Goal: Task Accomplishment & Management: Use online tool/utility

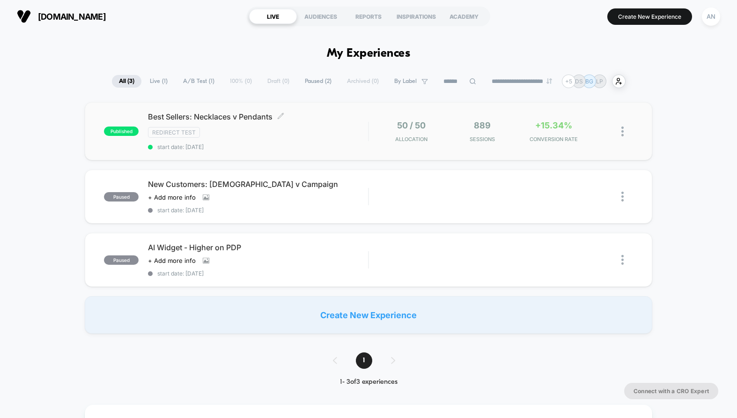
click at [320, 136] on div "Redirect Test" at bounding box center [258, 132] width 220 height 11
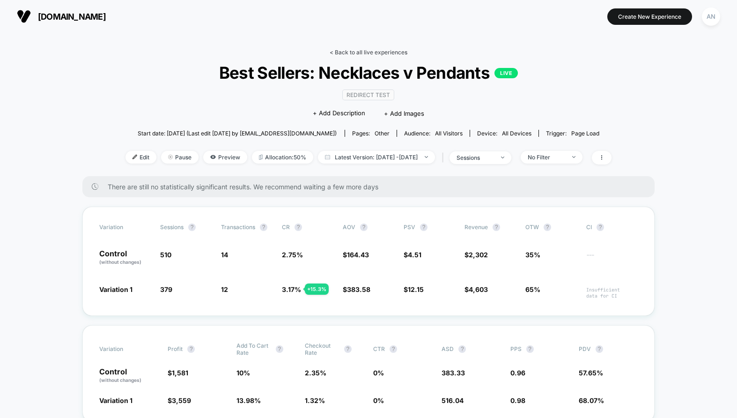
click at [390, 50] on link "< Back to all live experiences" at bounding box center [369, 52] width 78 height 7
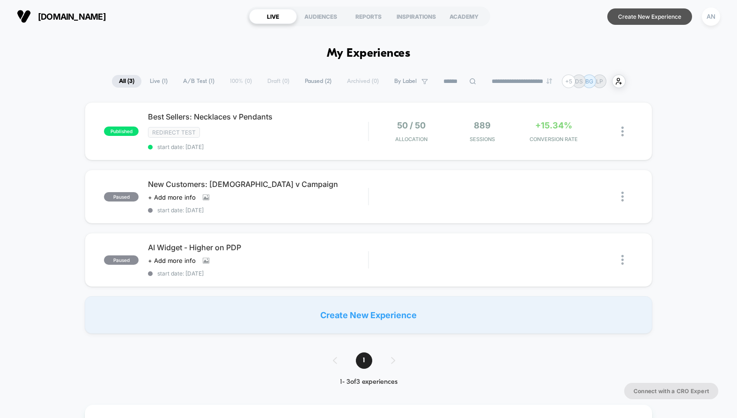
click at [635, 18] on button "Create New Experience" at bounding box center [649, 16] width 85 height 16
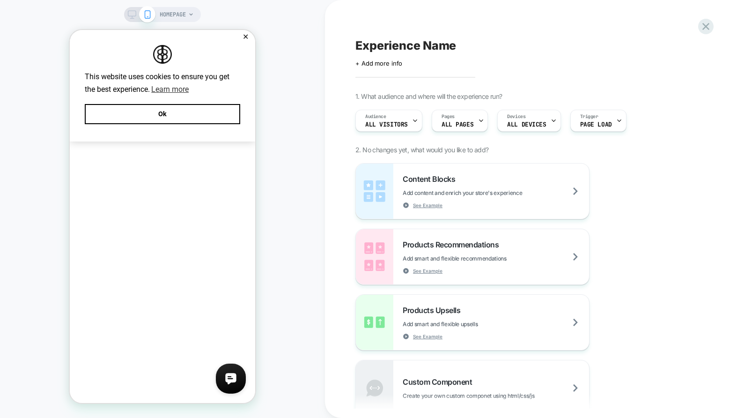
click at [186, 15] on div "HOMEPAGE" at bounding box center [177, 14] width 34 height 15
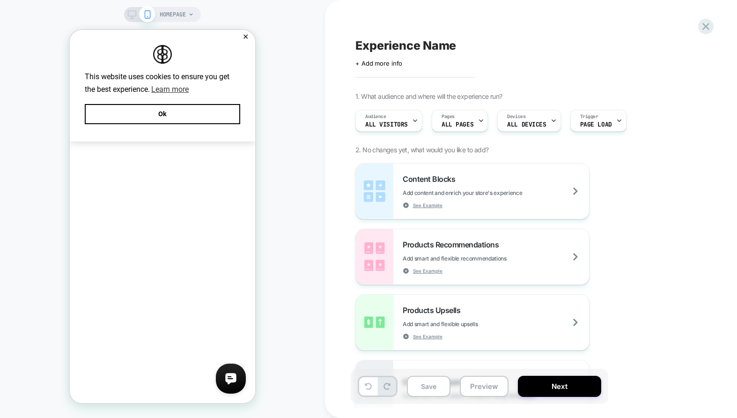
click at [192, 15] on icon at bounding box center [191, 15] width 6 height 6
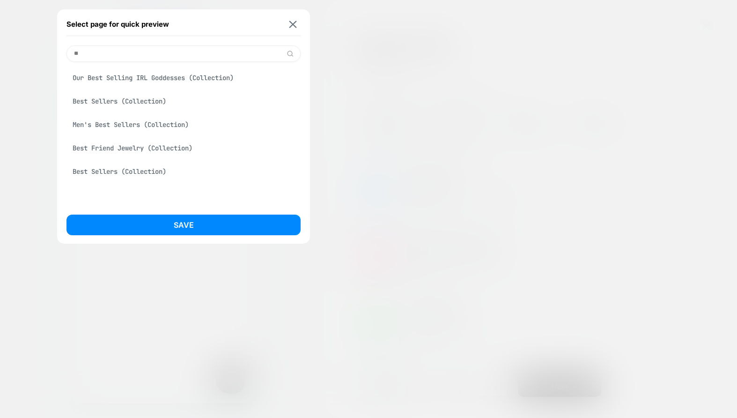
type input "*"
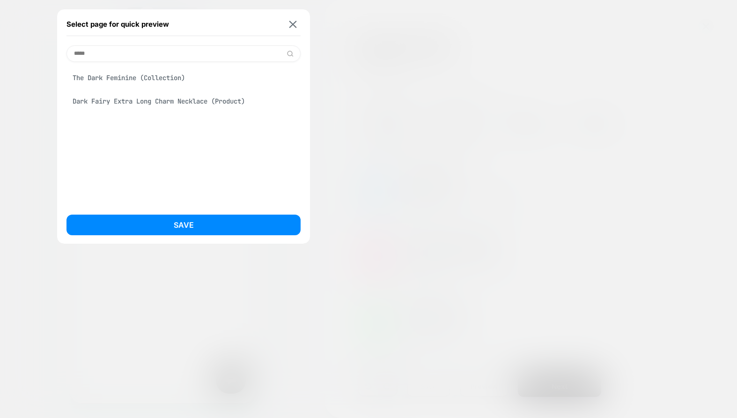
type input "****"
click at [159, 78] on div "The Dark Feminine (Collection)" at bounding box center [183, 78] width 234 height 18
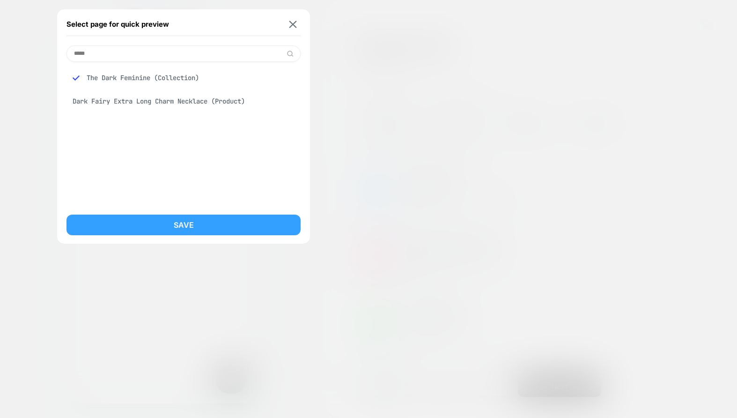
click at [193, 232] on button "Save" at bounding box center [183, 224] width 234 height 21
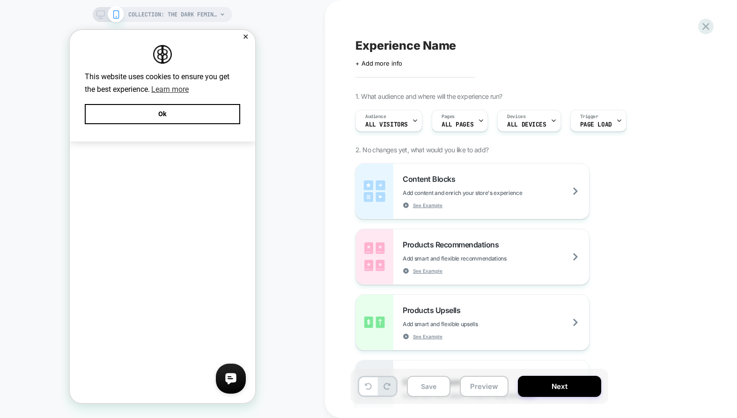
click at [98, 12] on icon at bounding box center [100, 14] width 8 height 8
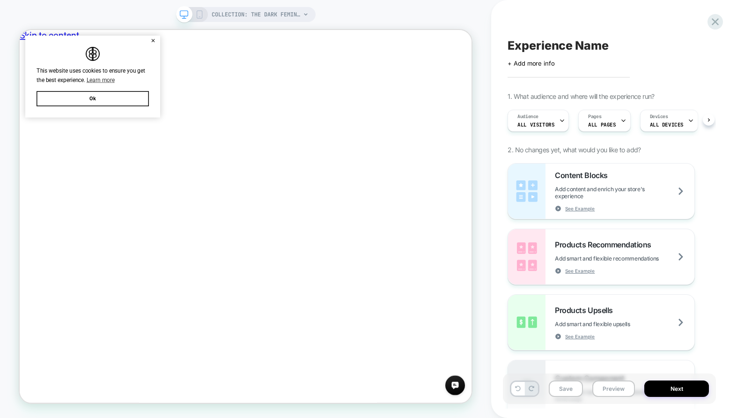
click at [726, 198] on div "Experience Name Click to edit experience details + Add more info 1. What audien…" at bounding box center [614, 209] width 246 height 418
click at [541, 63] on span "+ Add more info" at bounding box center [530, 62] width 47 height 7
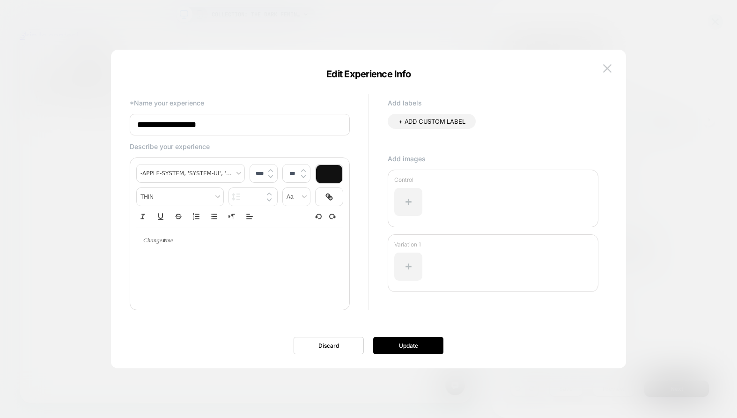
click at [245, 123] on input "**********" at bounding box center [240, 125] width 220 height 22
type input "**********"
click at [425, 343] on button "Update" at bounding box center [408, 345] width 70 height 17
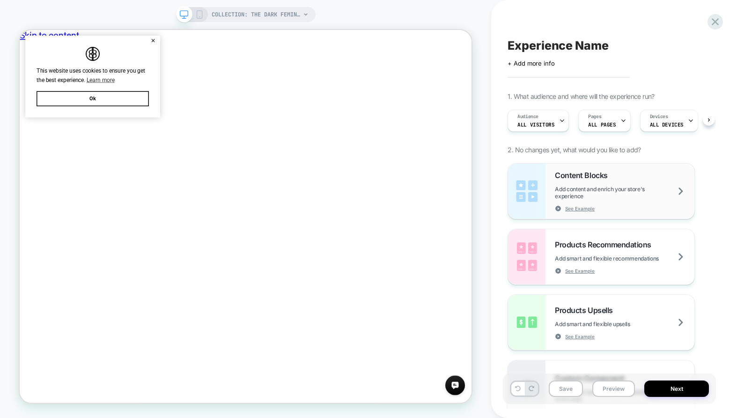
click at [630, 193] on span "Add content and enrich your store's experience" at bounding box center [624, 192] width 139 height 14
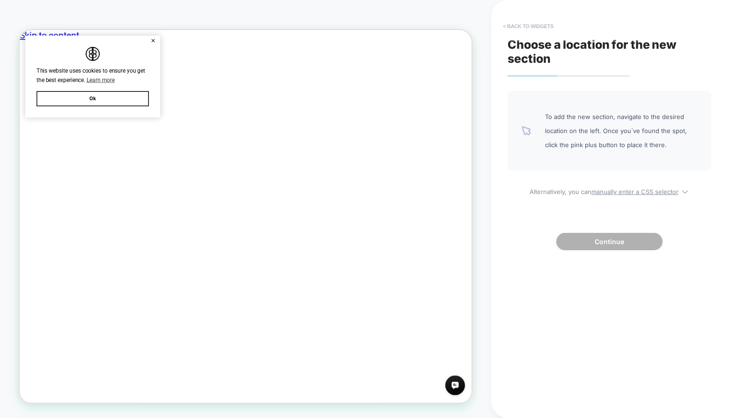
click at [537, 25] on button "< Back to widgets" at bounding box center [528, 26] width 60 height 15
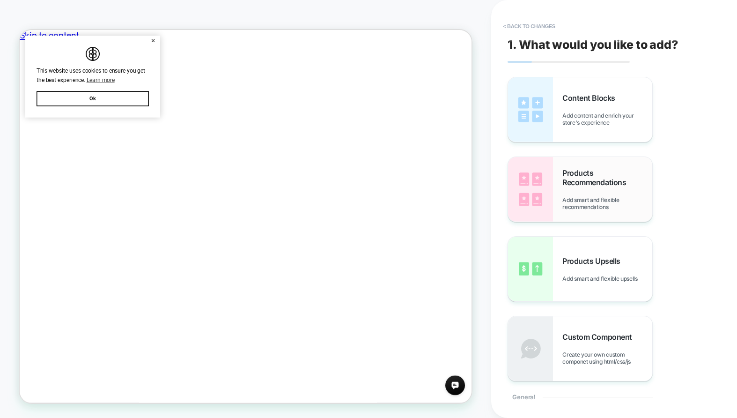
click at [590, 195] on div "Products Recommendations Add smart and flexible recommendations" at bounding box center [607, 189] width 90 height 42
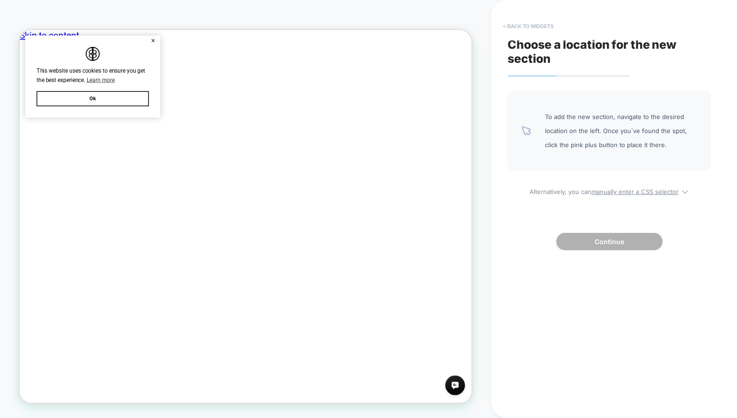
click at [544, 25] on button "< Back to widgets" at bounding box center [528, 26] width 60 height 15
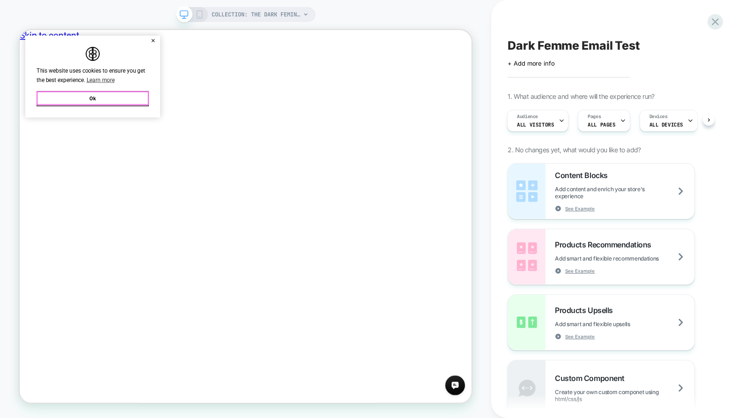
click at [144, 115] on button "Ok" at bounding box center [117, 121] width 150 height 20
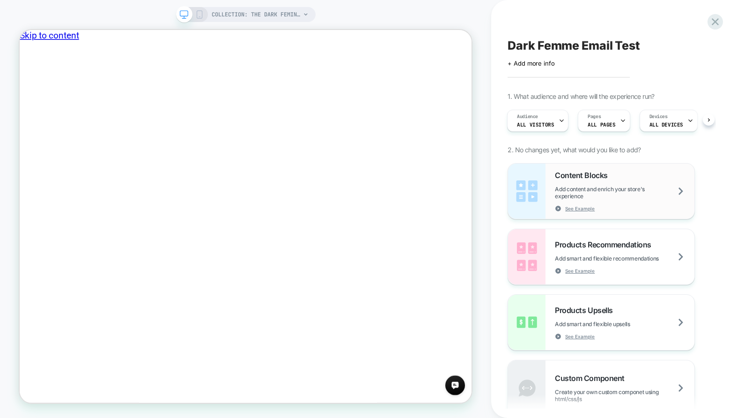
click at [649, 190] on span "Add content and enrich your store's experience" at bounding box center [624, 192] width 139 height 14
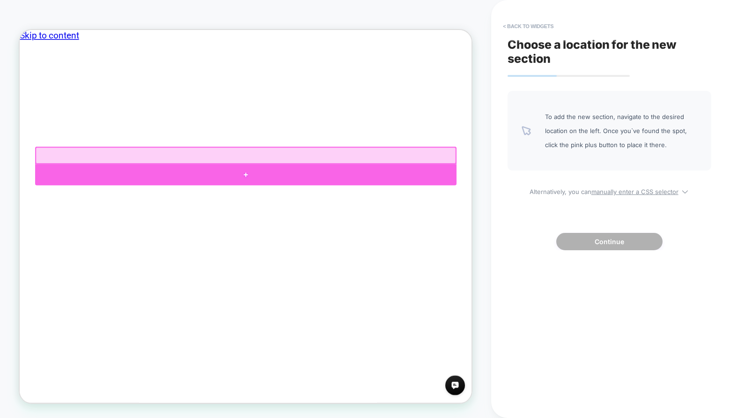
click at [324, 220] on div at bounding box center [321, 223] width 562 height 28
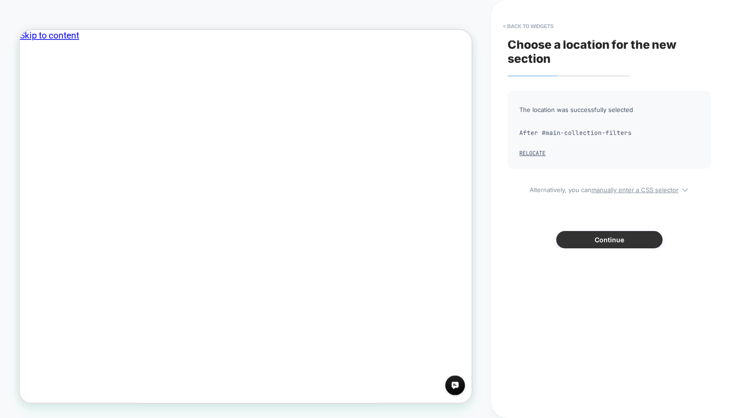
click at [631, 242] on button "Continue" at bounding box center [609, 239] width 106 height 17
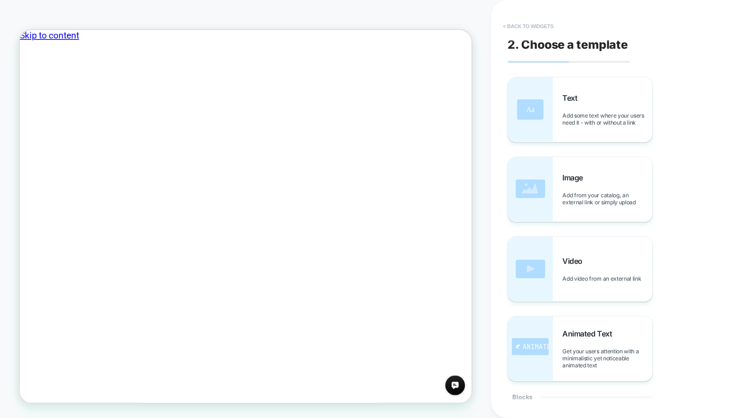
click at [523, 25] on button "< Back to widgets" at bounding box center [528, 26] width 60 height 15
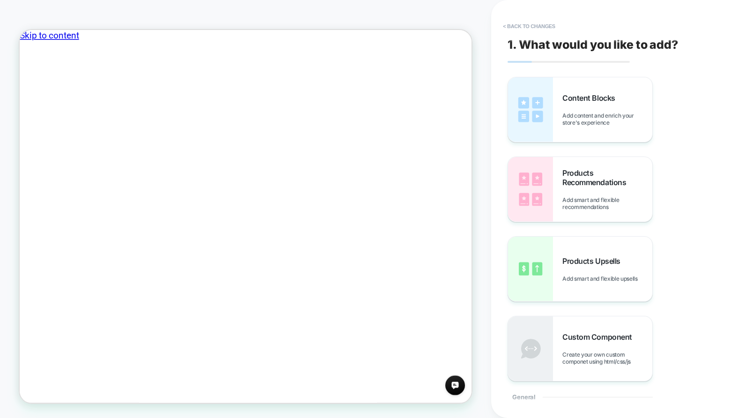
drag, startPoint x: 325, startPoint y: 227, endPoint x: 324, endPoint y: 217, distance: 10.8
click at [680, 89] on div "Content Blocks Add content and enrich your store's experience Products Recommen…" at bounding box center [609, 229] width 204 height 304
click at [543, 26] on button "< Back to changes" at bounding box center [529, 26] width 62 height 15
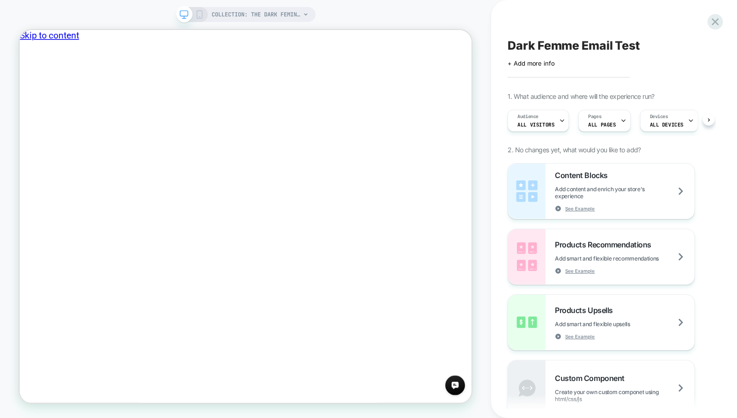
scroll to position [0, 0]
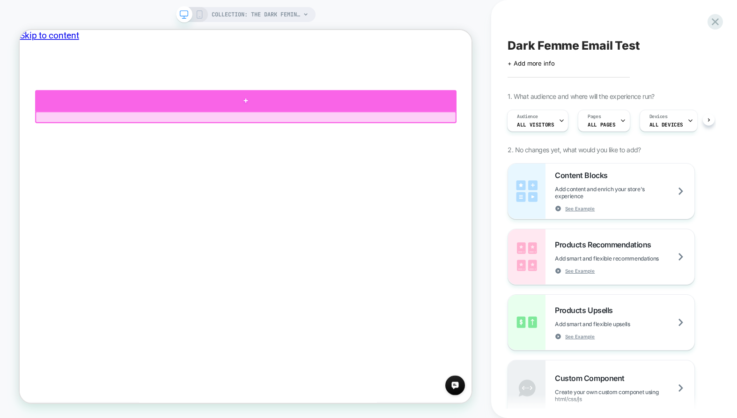
click at [429, 128] on div at bounding box center [321, 124] width 562 height 28
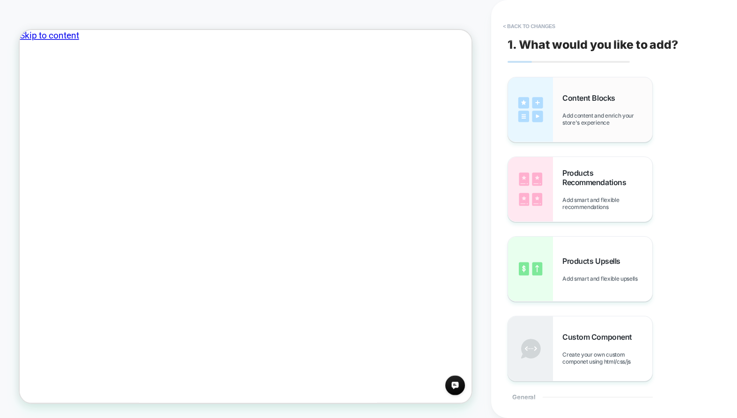
click at [616, 113] on span "Add content and enrich your store's experience" at bounding box center [607, 119] width 90 height 14
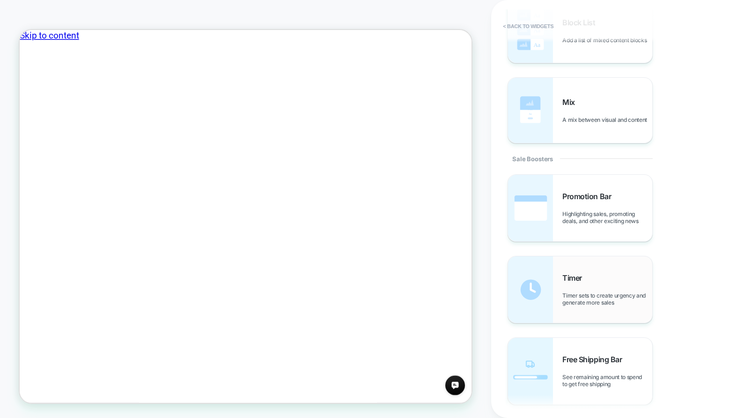
scroll to position [750, 0]
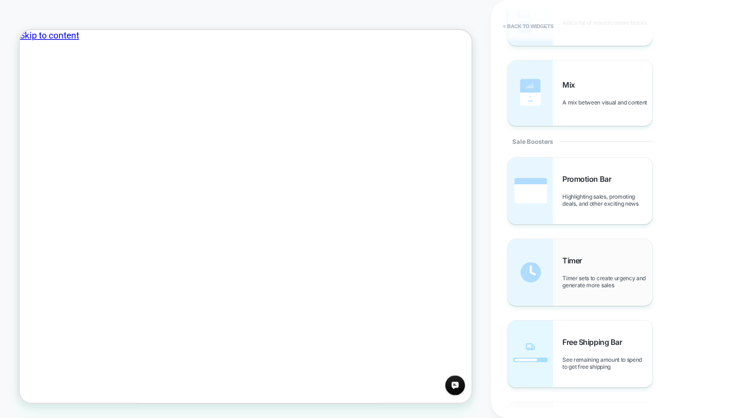
click at [602, 262] on div "Timer Timer sets to create urgency and generate more sales" at bounding box center [607, 272] width 90 height 33
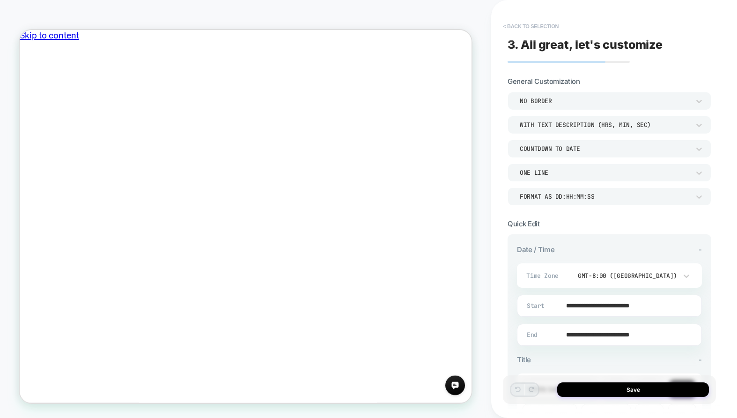
click at [524, 27] on button "< Back to selection" at bounding box center [530, 26] width 65 height 15
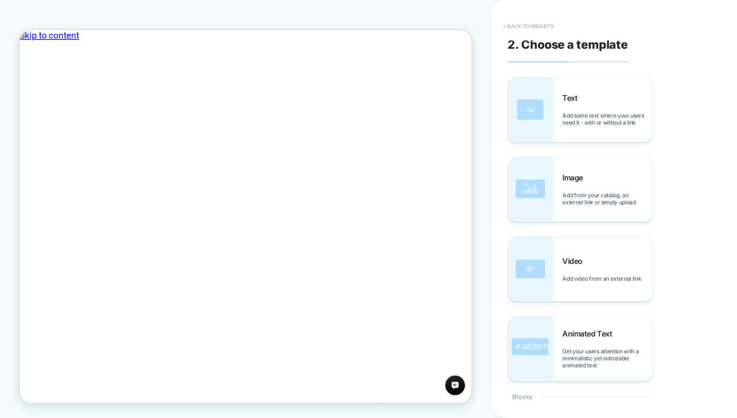
click at [527, 23] on button "< Back to widgets" at bounding box center [528, 26] width 60 height 15
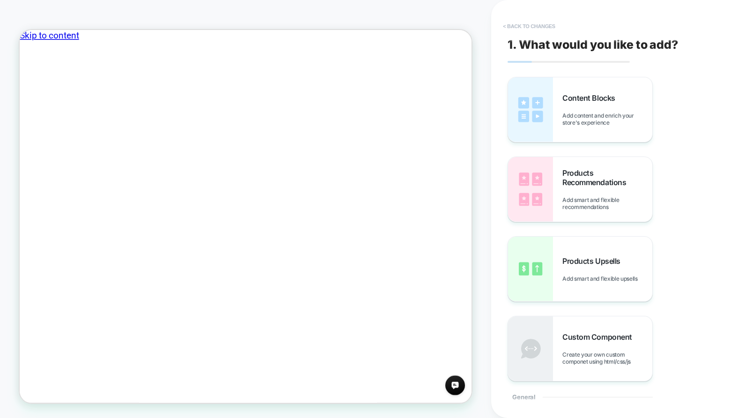
click at [528, 24] on button "< Back to changes" at bounding box center [529, 26] width 62 height 15
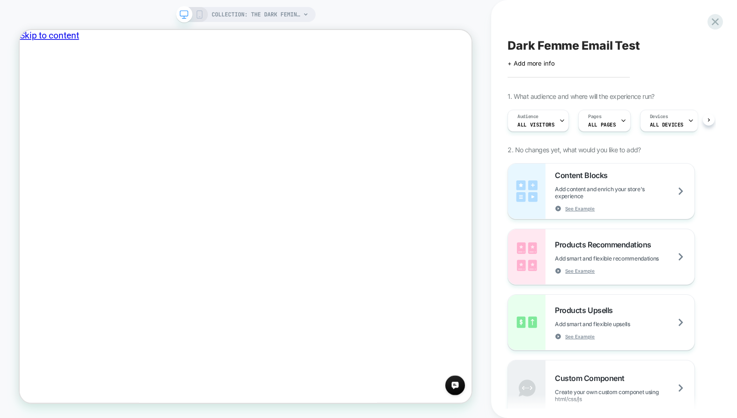
scroll to position [0, 0]
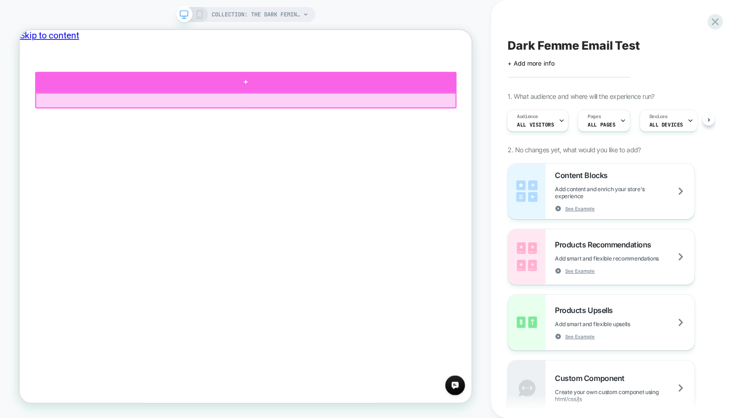
click at [348, 104] on div at bounding box center [321, 100] width 562 height 28
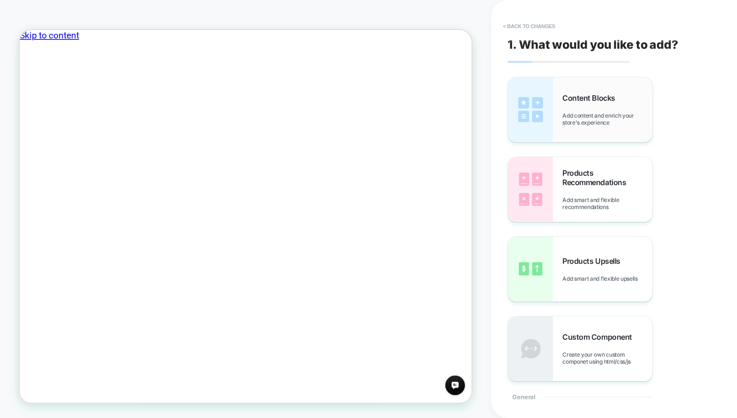
click at [591, 132] on div "Content Blocks Add content and enrich your store's experience" at bounding box center [580, 109] width 144 height 65
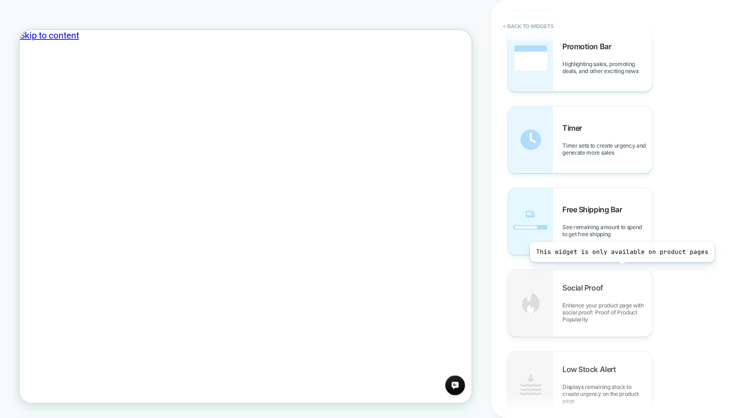
scroll to position [930, 0]
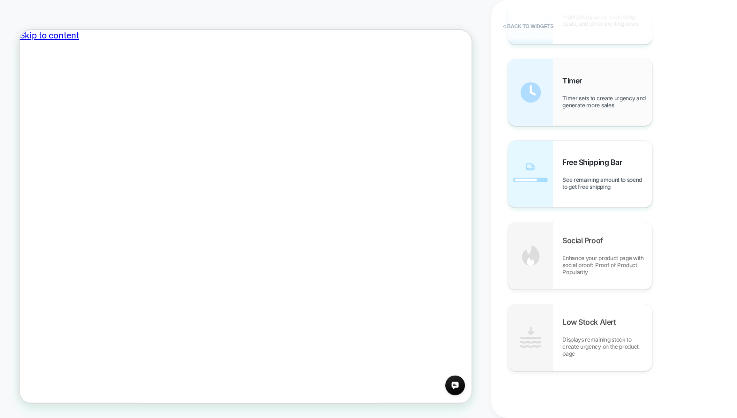
click at [610, 85] on div "Timer Timer sets to create urgency and generate more sales" at bounding box center [607, 92] width 90 height 33
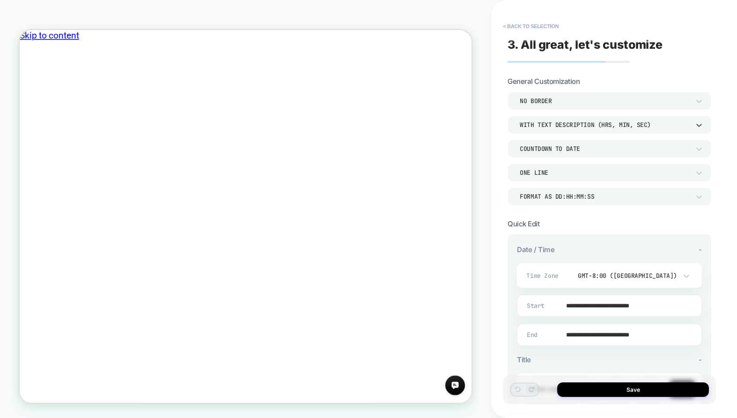
click at [600, 131] on div "WITH TEXT DESCRIPTION (HRS, MIN, SEC)" at bounding box center [609, 125] width 204 height 18
click at [633, 83] on div at bounding box center [368, 209] width 737 height 418
click at [629, 389] on button "Save" at bounding box center [633, 389] width 152 height 15
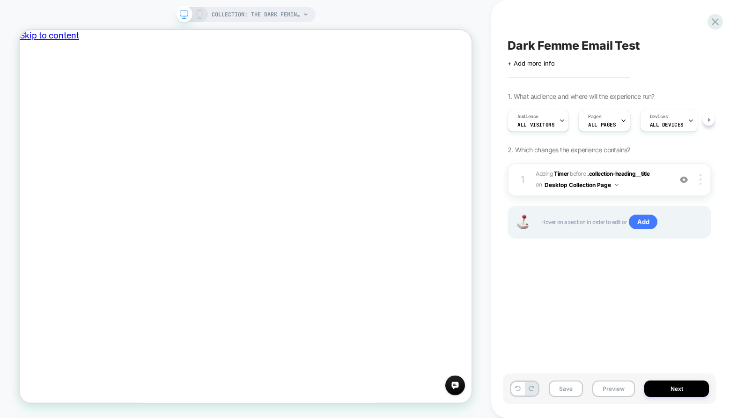
scroll to position [0, 0]
click at [713, 20] on icon at bounding box center [714, 21] width 7 height 7
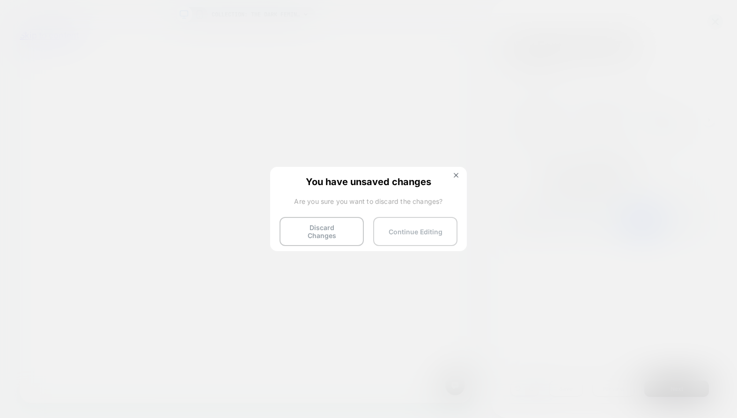
click at [426, 236] on button "Continue Editing" at bounding box center [415, 231] width 84 height 29
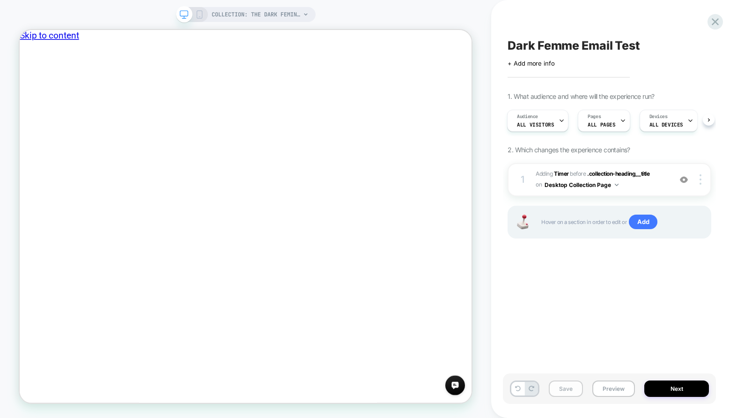
click at [570, 389] on button "Save" at bounding box center [566, 388] width 34 height 16
click at [718, 22] on icon at bounding box center [715, 21] width 13 height 13
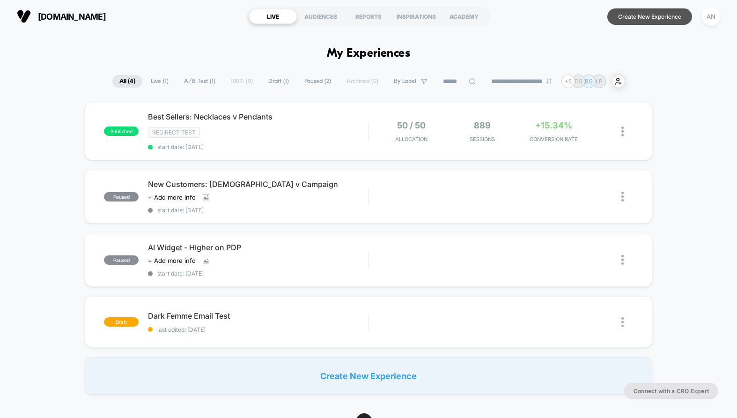
click at [632, 18] on button "Create New Experience" at bounding box center [649, 16] width 85 height 16
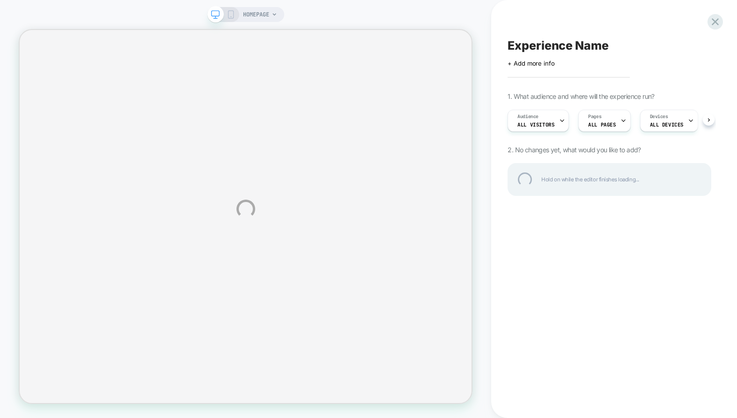
click at [268, 14] on div "HOMEPAGE Experience Name Click to edit experience details + Add more info 1. Wh…" at bounding box center [368, 209] width 737 height 418
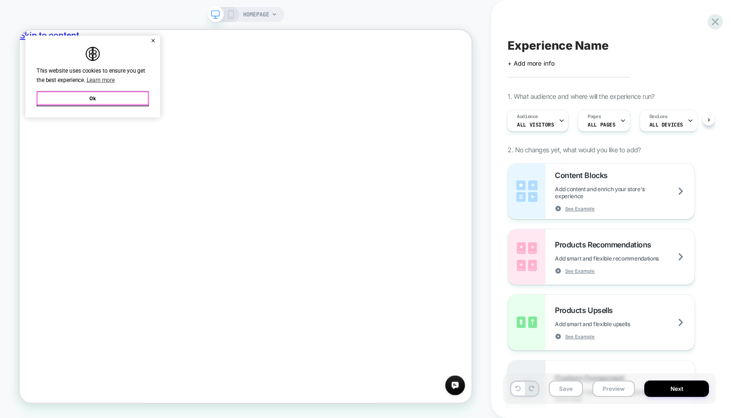
click at [129, 118] on button "Ok" at bounding box center [117, 121] width 150 height 20
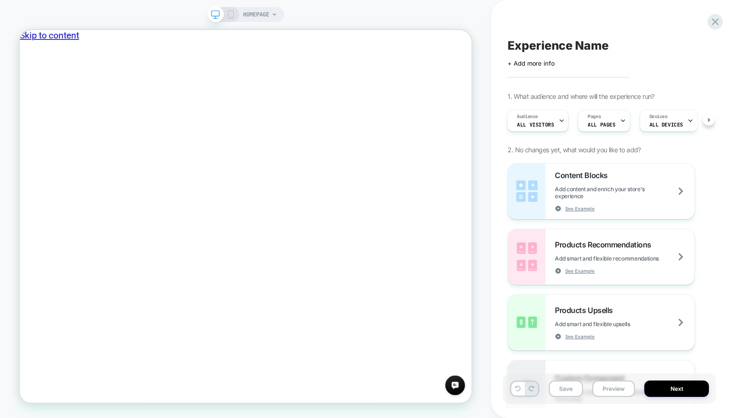
click at [274, 14] on icon at bounding box center [274, 15] width 6 height 6
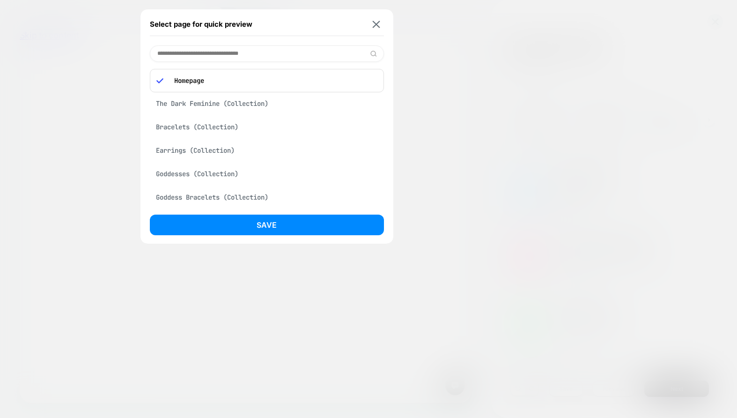
click at [259, 54] on input at bounding box center [267, 53] width 234 height 16
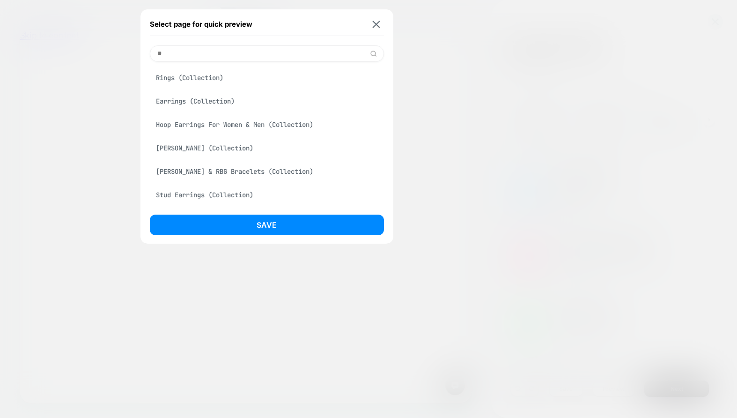
type input "*"
type input "******"
click at [260, 149] on div "Hecate Signet Ring (Product)" at bounding box center [267, 148] width 234 height 18
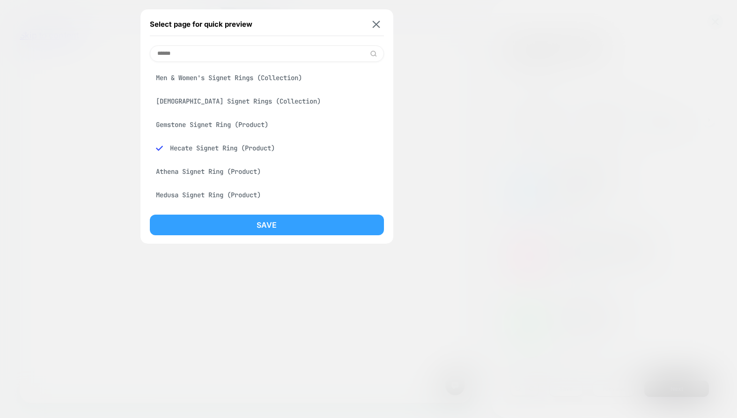
click at [280, 224] on button "Save" at bounding box center [267, 224] width 234 height 21
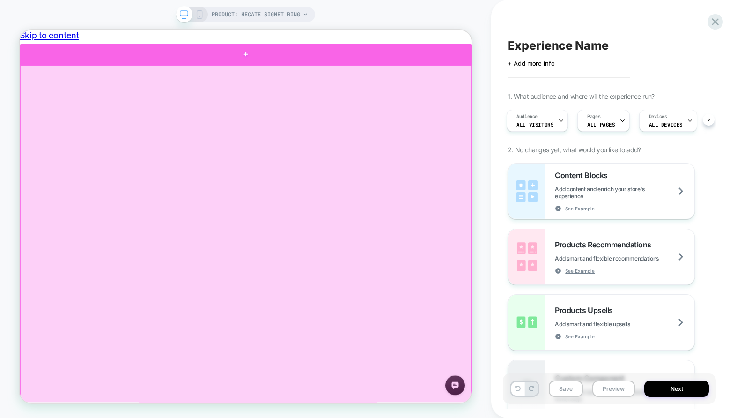
click at [433, 67] on div at bounding box center [321, 63] width 603 height 28
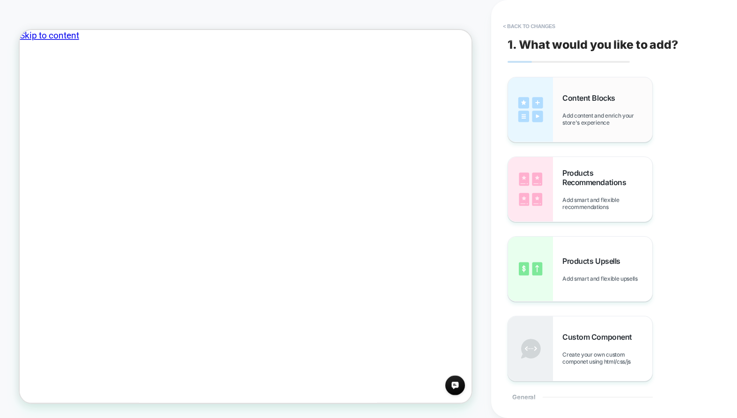
click at [589, 119] on span "Add content and enrich your store's experience" at bounding box center [607, 119] width 90 height 14
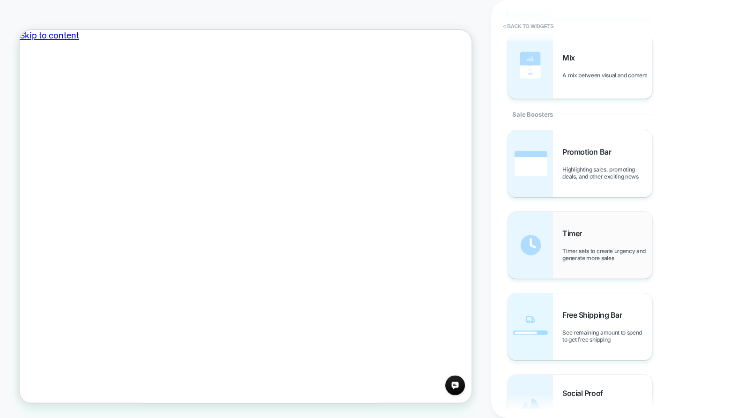
scroll to position [782, 0]
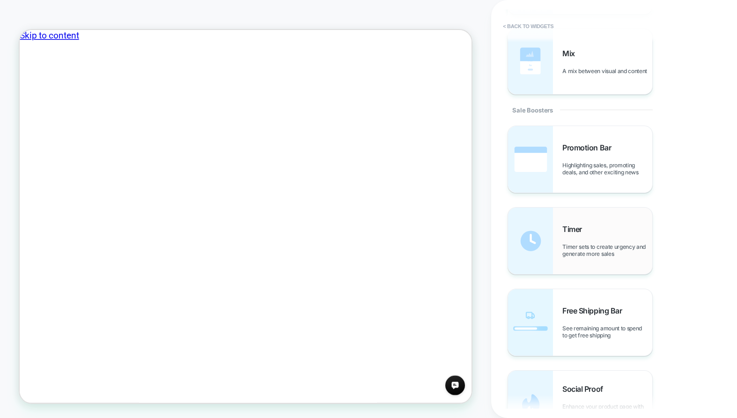
click at [608, 246] on span "Timer sets to create urgency and generate more sales" at bounding box center [607, 250] width 90 height 14
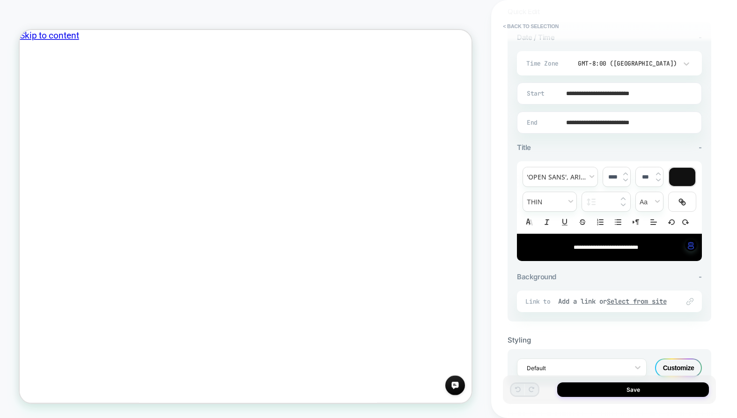
scroll to position [226, 0]
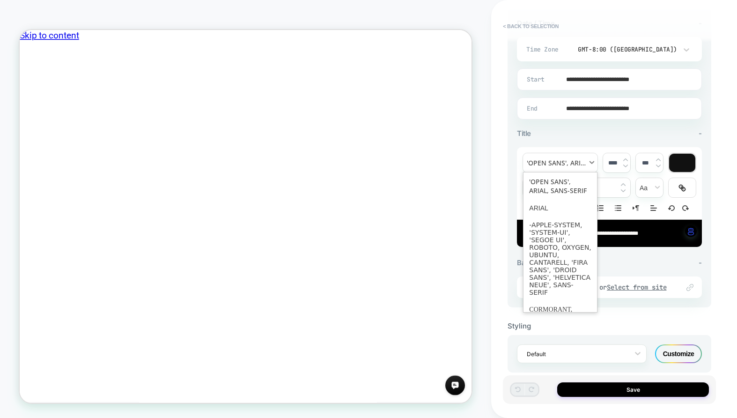
click at [579, 161] on span "font" at bounding box center [560, 162] width 74 height 19
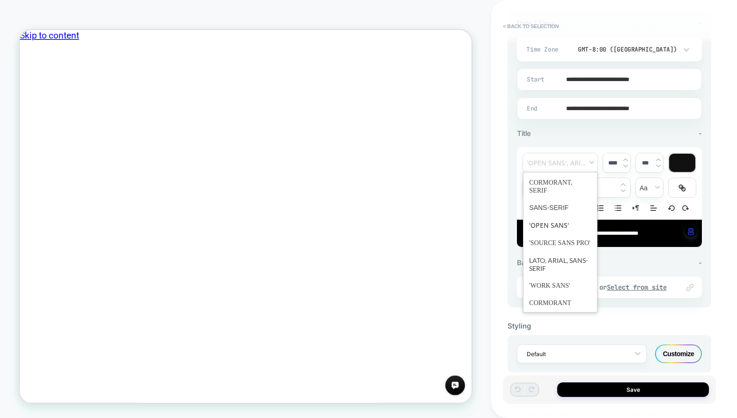
scroll to position [130, 0]
click at [666, 139] on div "**********" at bounding box center [609, 189] width 185 height 120
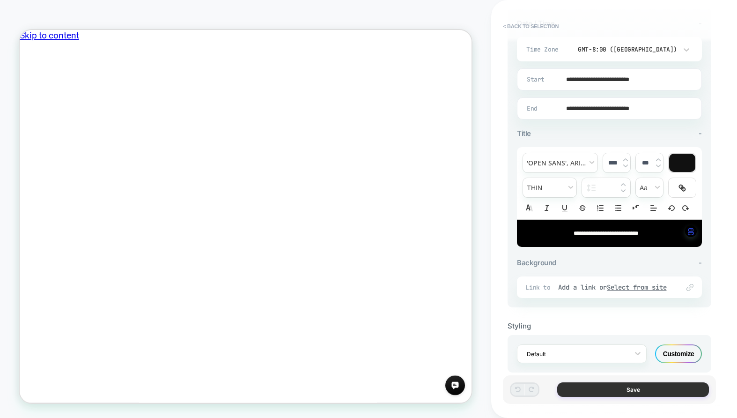
click at [614, 388] on button "Save" at bounding box center [633, 389] width 152 height 15
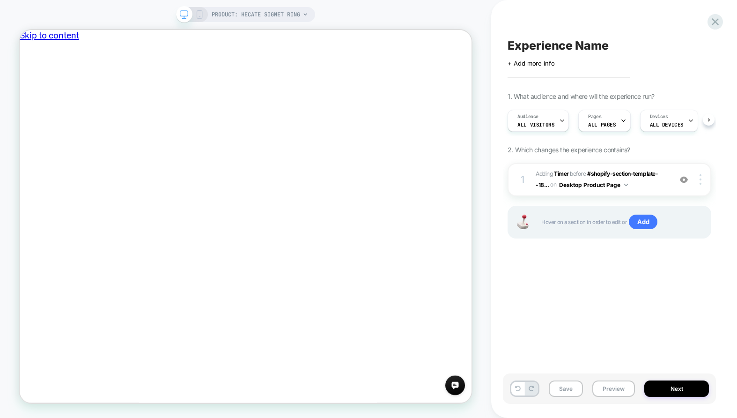
scroll to position [0, 0]
click at [573, 67] on div "Experience Name Click to edit experience details + Add more info 1. What audien…" at bounding box center [609, 208] width 213 height 399
click at [551, 65] on span "+ Add more info" at bounding box center [530, 62] width 47 height 7
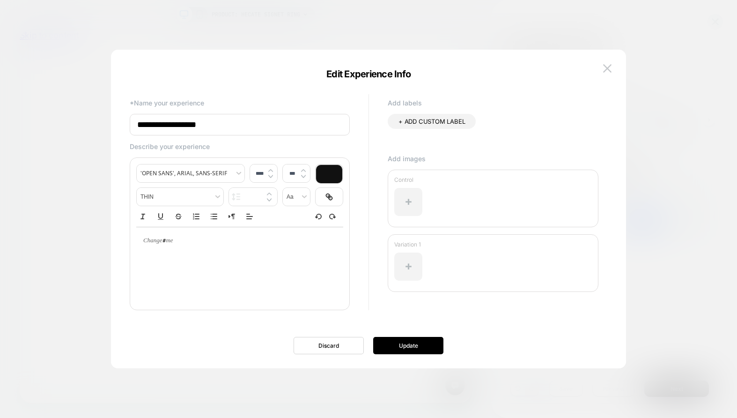
click at [227, 117] on input "**********" at bounding box center [240, 125] width 220 height 22
click at [227, 120] on input "**********" at bounding box center [240, 125] width 220 height 22
type input "**********"
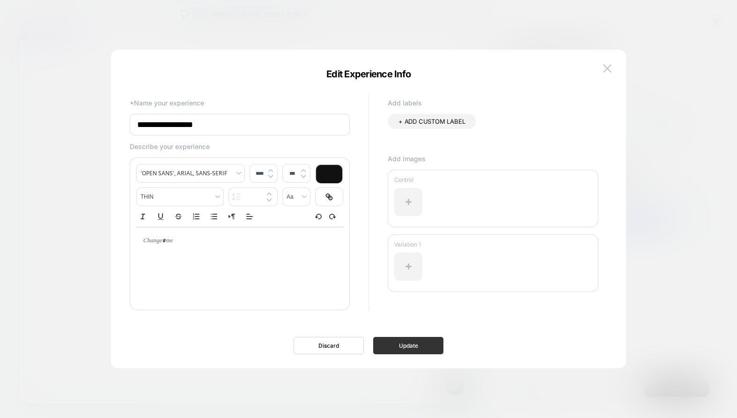
click at [425, 349] on button "Update" at bounding box center [408, 345] width 70 height 17
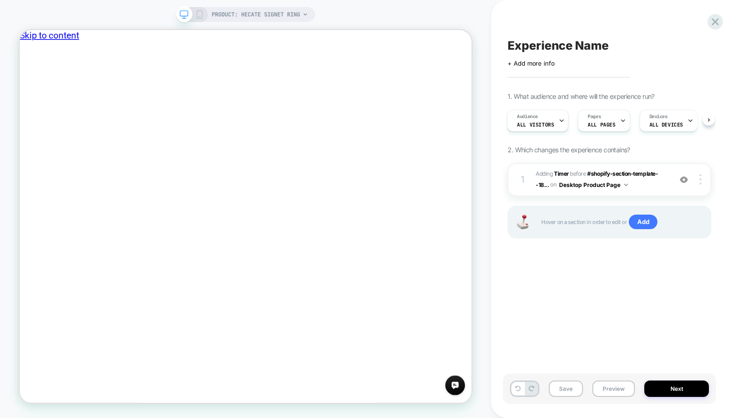
click at [202, 17] on icon at bounding box center [199, 14] width 8 height 8
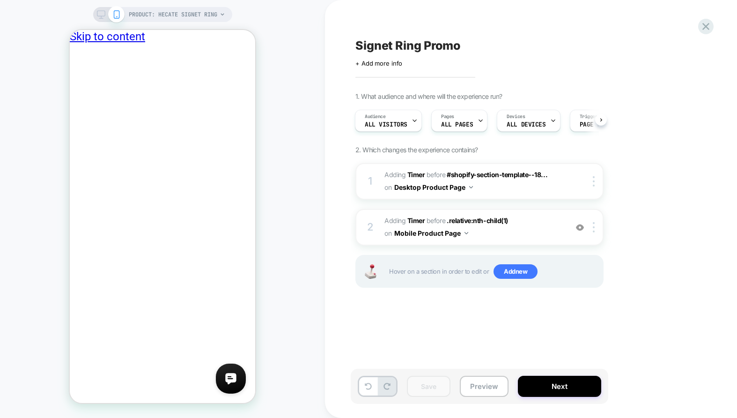
scroll to position [0, 7]
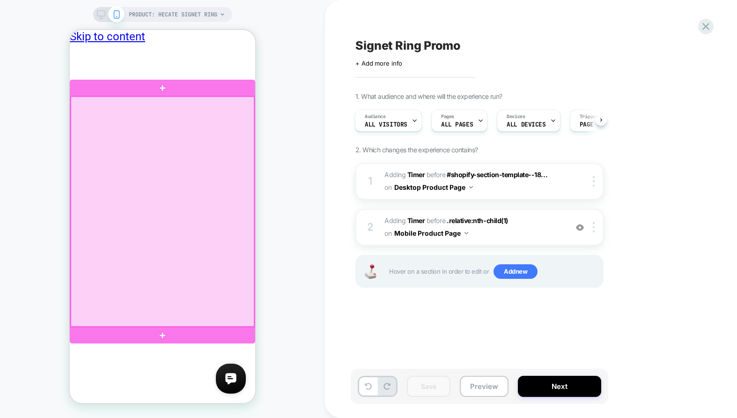
click at [222, 246] on div at bounding box center [162, 211] width 183 height 230
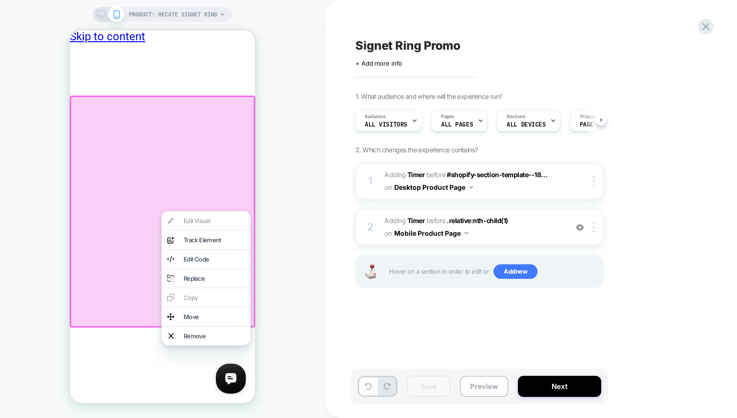
click at [111, 243] on div at bounding box center [162, 211] width 185 height 232
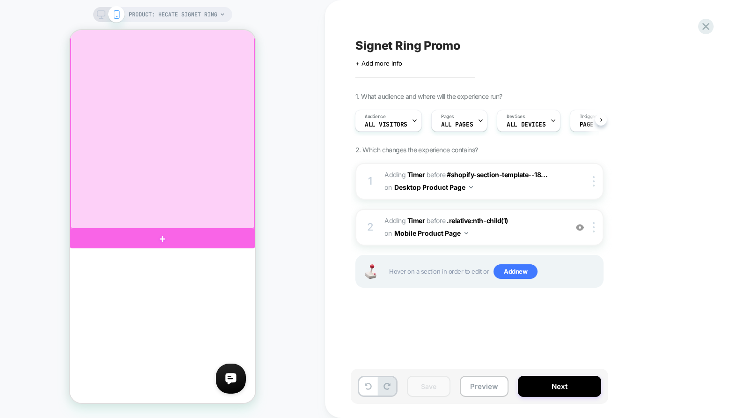
scroll to position [0, 0]
